Goal: Navigation & Orientation: Find specific page/section

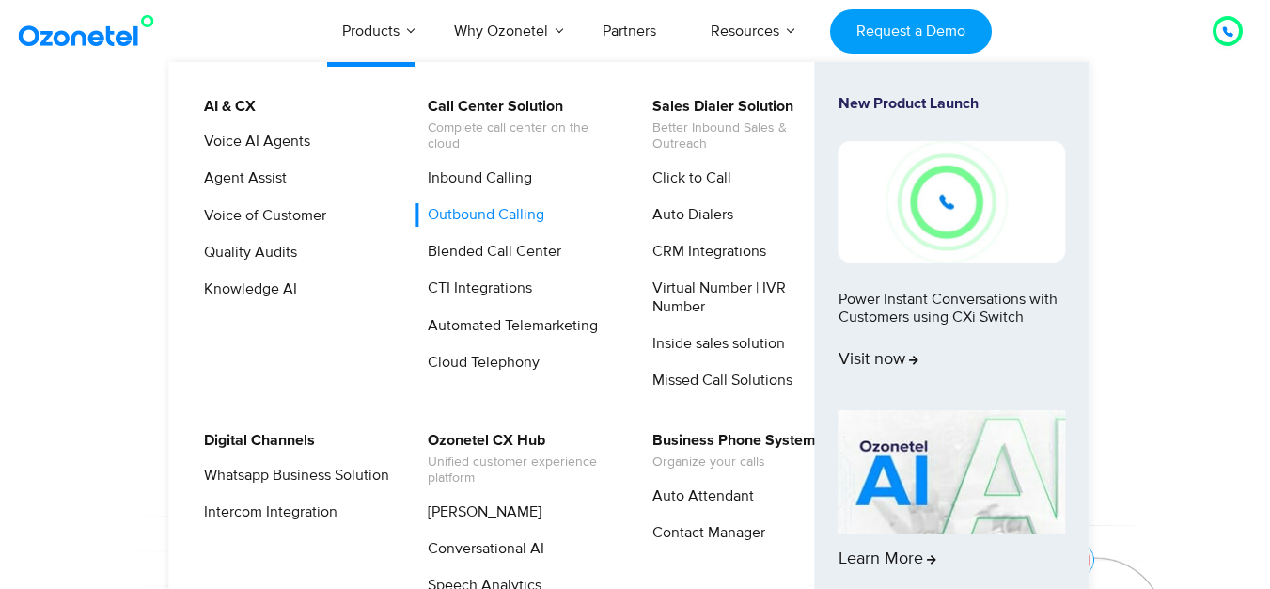
click at [506, 206] on link "Outbound Calling" at bounding box center [482, 215] width 132 height 24
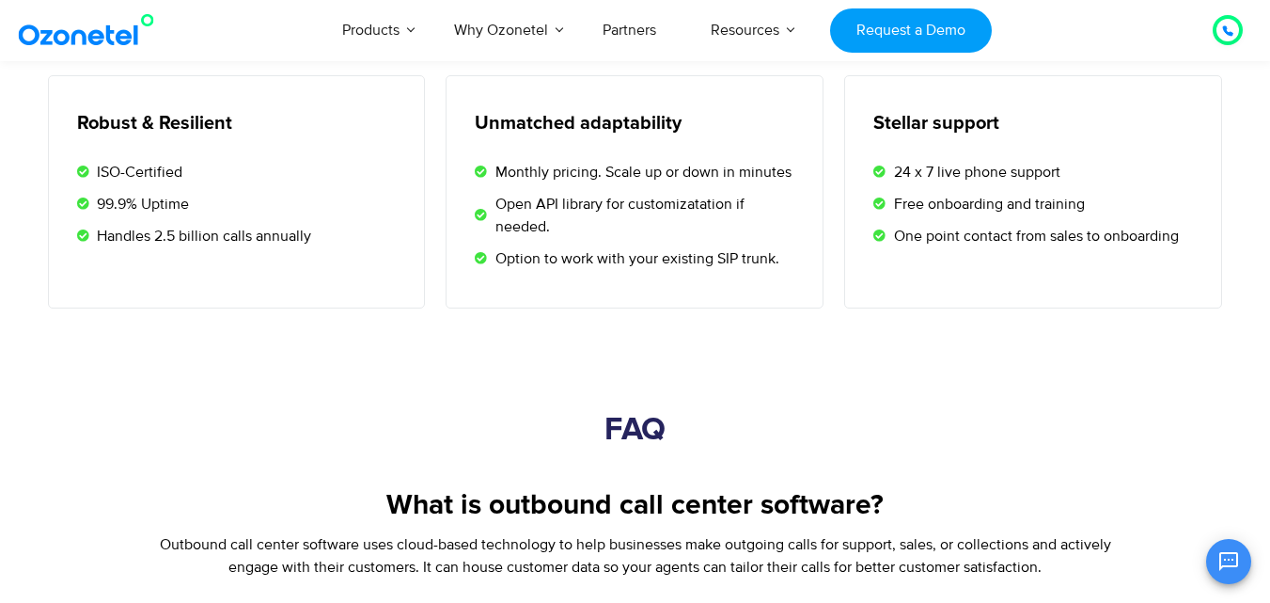
scroll to position [3062, 0]
